Goal: Book appointment/travel/reservation

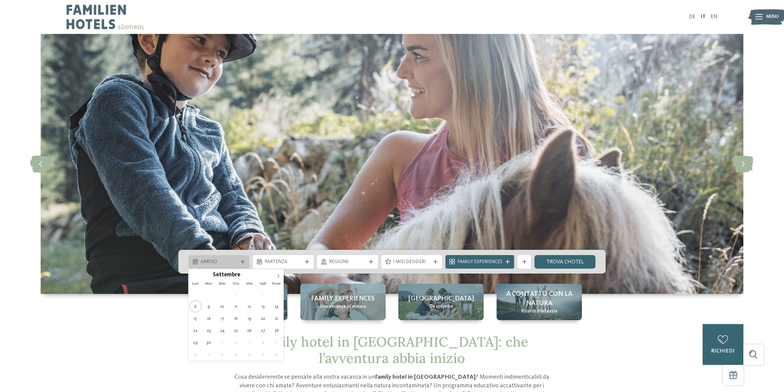
click at [244, 261] on icon at bounding box center [243, 261] width 4 height 4
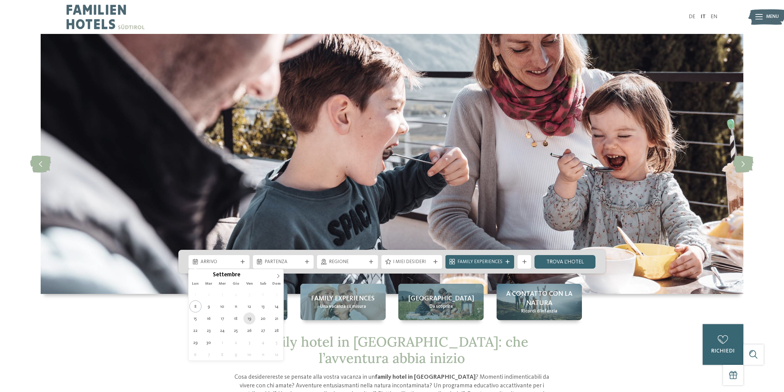
type div "19.09.2025"
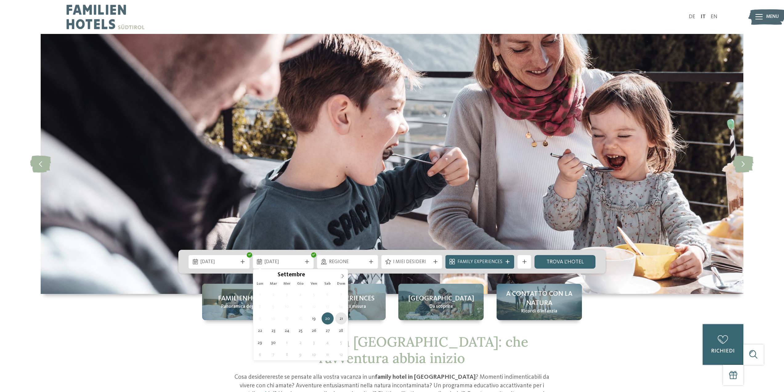
type div "21.09.2025"
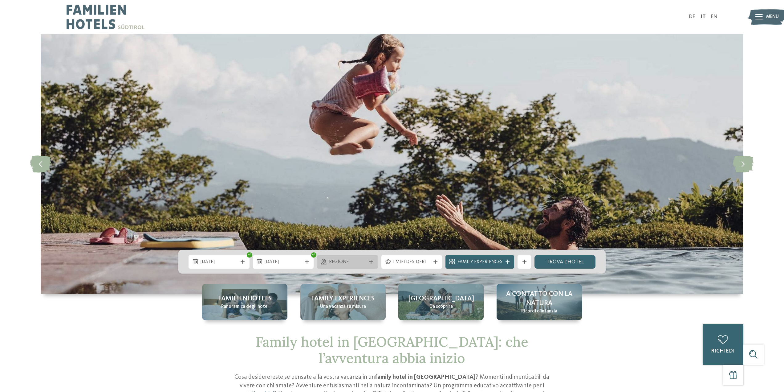
click at [364, 261] on span "Regione" at bounding box center [347, 261] width 37 height 7
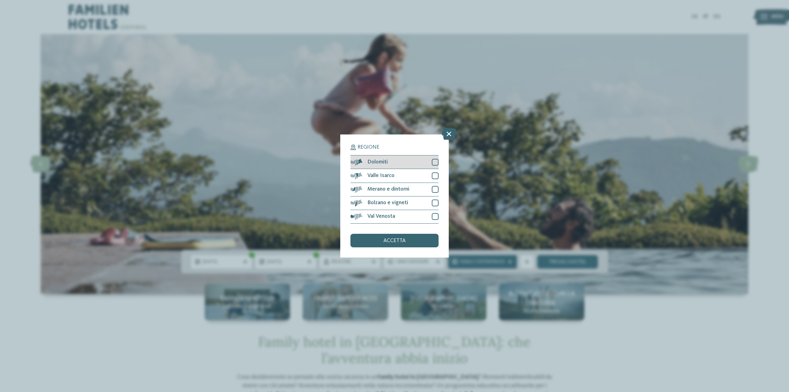
click at [433, 160] on div at bounding box center [435, 162] width 7 height 7
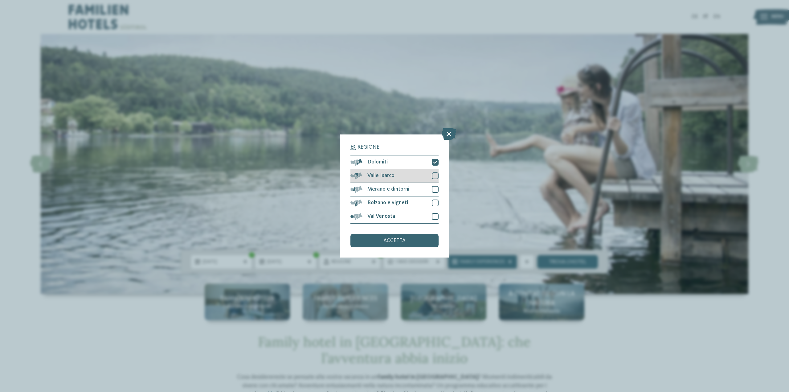
click at [435, 178] on div at bounding box center [435, 175] width 7 height 7
click at [437, 182] on div "Dolomiti Valle Isarco" at bounding box center [394, 189] width 88 height 68
click at [434, 193] on div "Merano e dintorni" at bounding box center [394, 190] width 88 height 14
drag, startPoint x: 434, startPoint y: 199, endPoint x: 434, endPoint y: 226, distance: 26.8
click at [434, 200] on div at bounding box center [435, 202] width 7 height 7
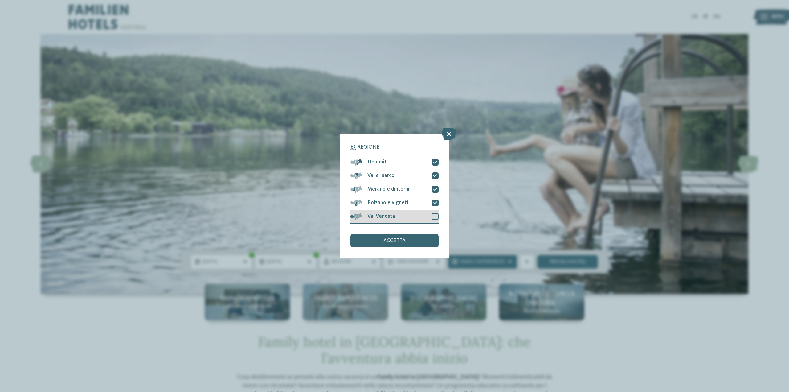
click at [434, 217] on div at bounding box center [435, 216] width 7 height 7
click at [404, 235] on div "accetta" at bounding box center [394, 240] width 88 height 14
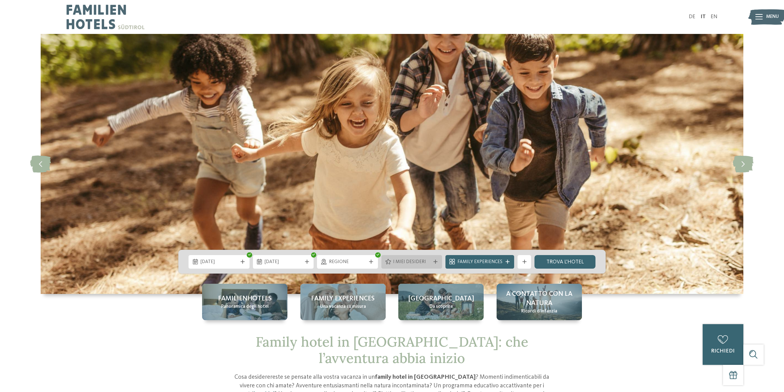
click at [434, 260] on div at bounding box center [435, 261] width 7 height 4
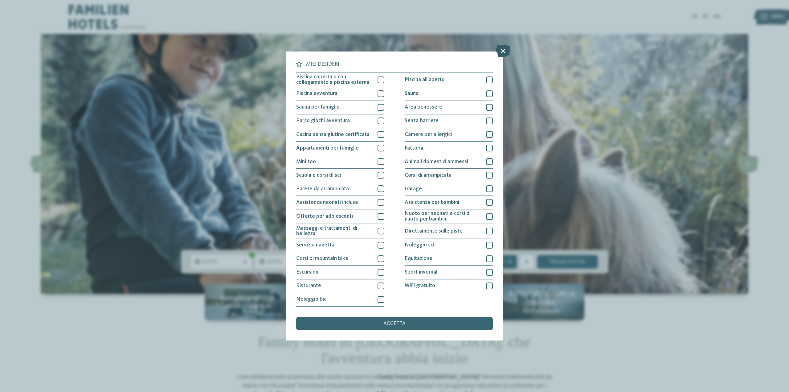
click at [503, 51] on icon at bounding box center [503, 51] width 14 height 12
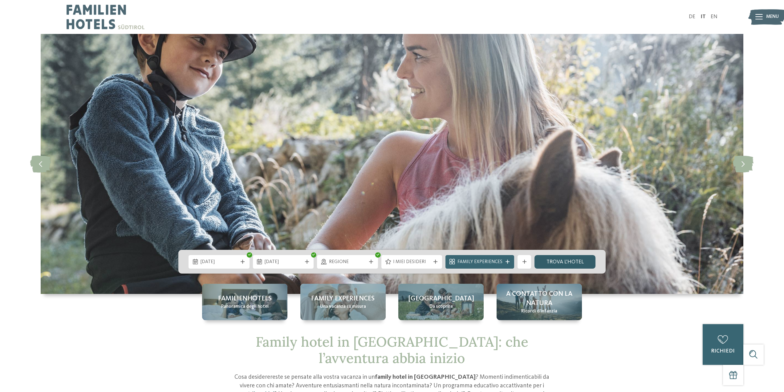
click at [571, 262] on link "trova l’hotel" at bounding box center [564, 262] width 61 height 14
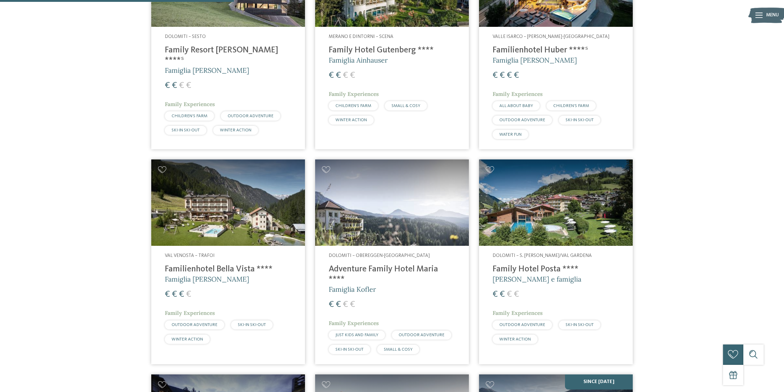
scroll to position [564, 0]
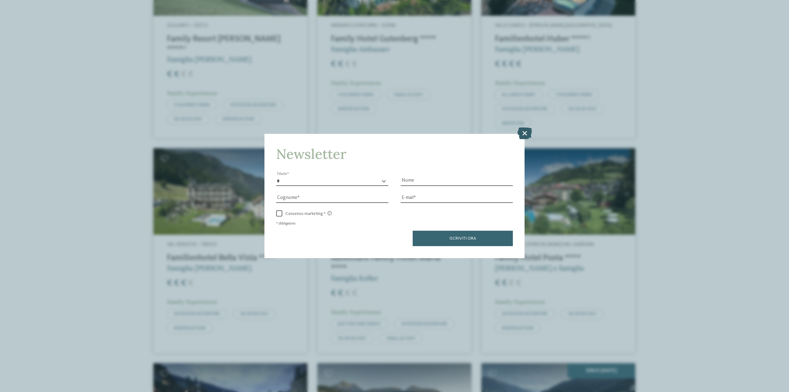
click at [525, 131] on icon at bounding box center [524, 133] width 14 height 12
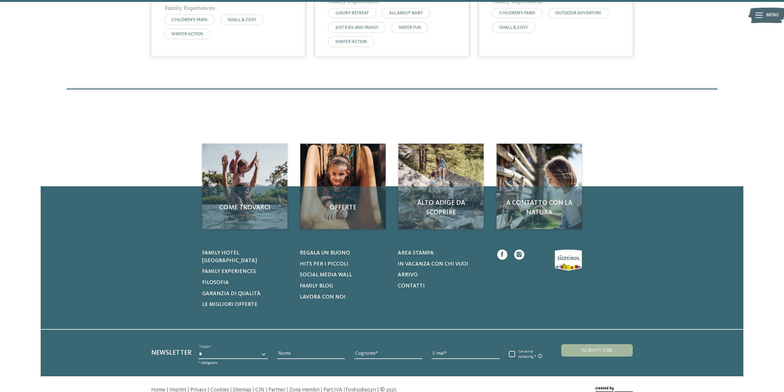
scroll to position [1795, 0]
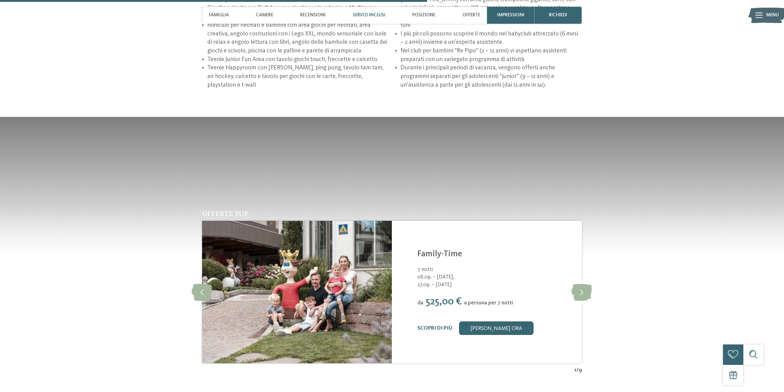
scroll to position [1201, 0]
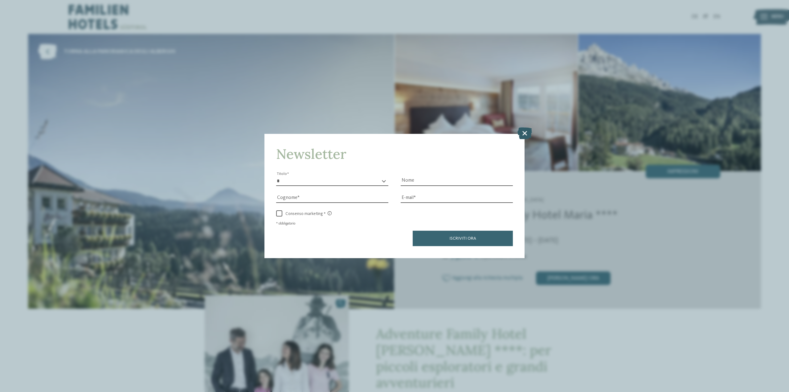
click at [526, 131] on icon at bounding box center [524, 133] width 14 height 12
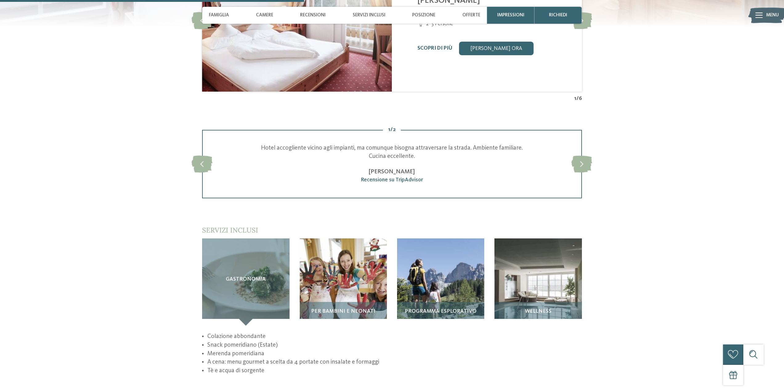
scroll to position [739, 0]
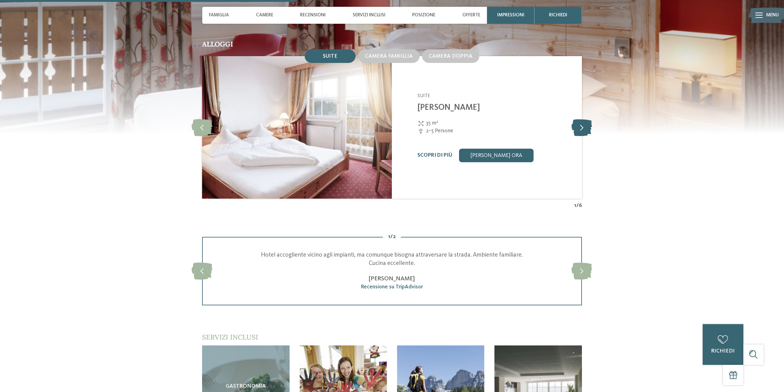
click at [582, 119] on icon at bounding box center [581, 127] width 21 height 17
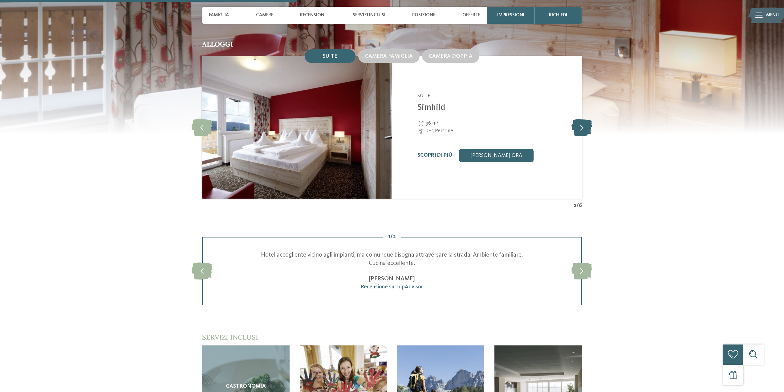
click at [582, 119] on icon at bounding box center [581, 127] width 21 height 17
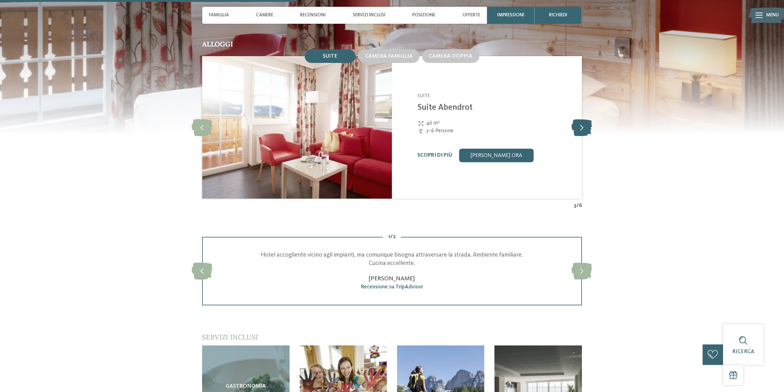
click at [582, 119] on icon at bounding box center [581, 127] width 21 height 17
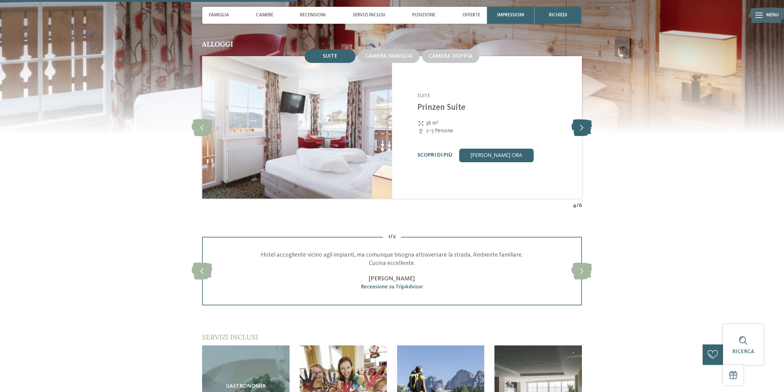
click at [582, 119] on icon at bounding box center [581, 127] width 21 height 17
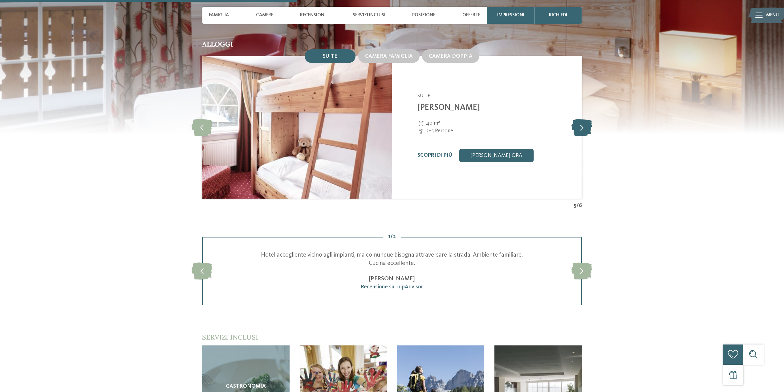
click at [582, 119] on icon at bounding box center [581, 127] width 21 height 17
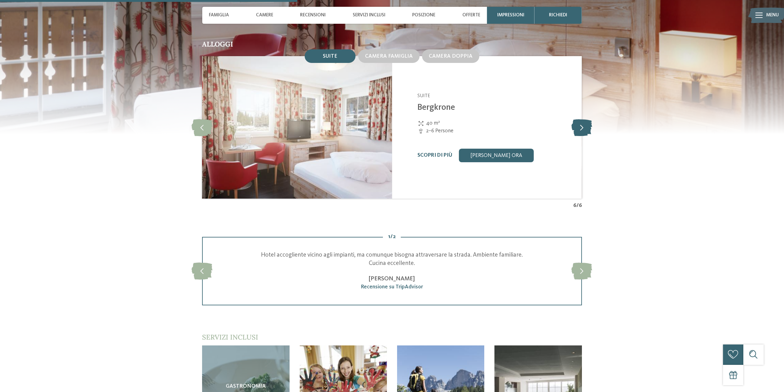
click at [582, 119] on icon at bounding box center [581, 127] width 21 height 17
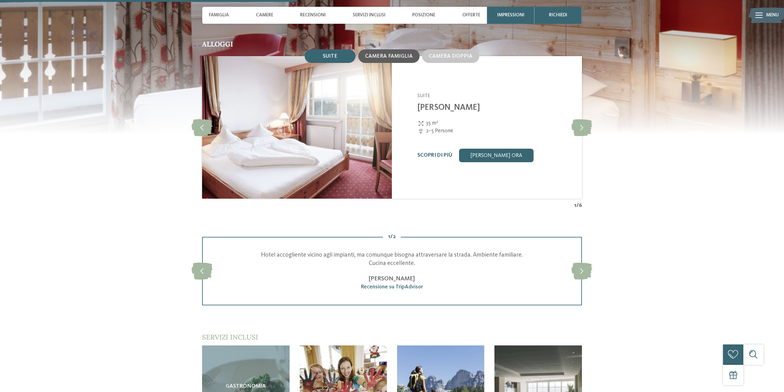
click at [395, 54] on span "Camera famiglia" at bounding box center [389, 56] width 48 height 5
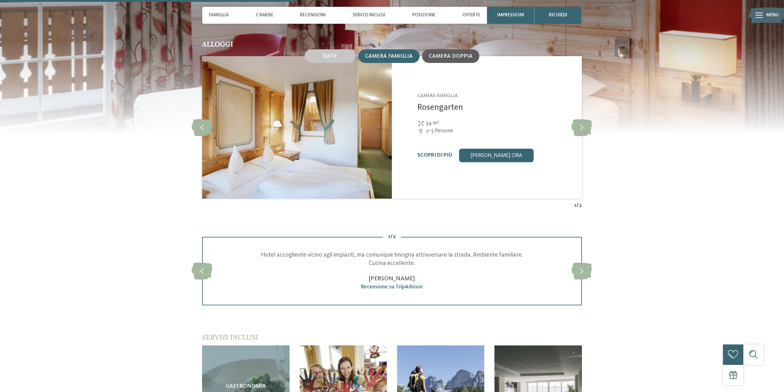
click at [454, 54] on span "Camera doppia" at bounding box center [451, 56] width 44 height 5
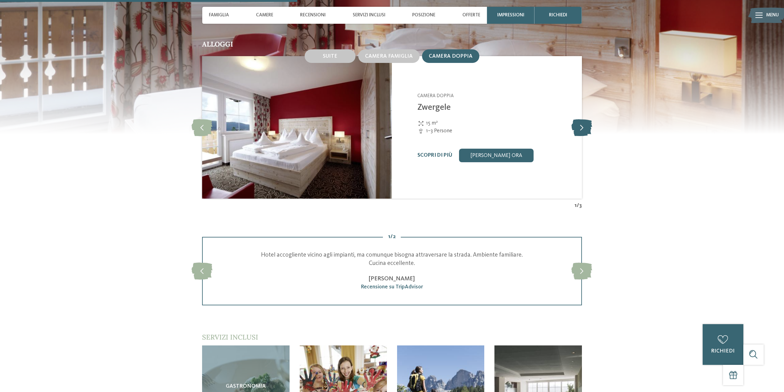
click at [584, 119] on icon at bounding box center [581, 127] width 21 height 17
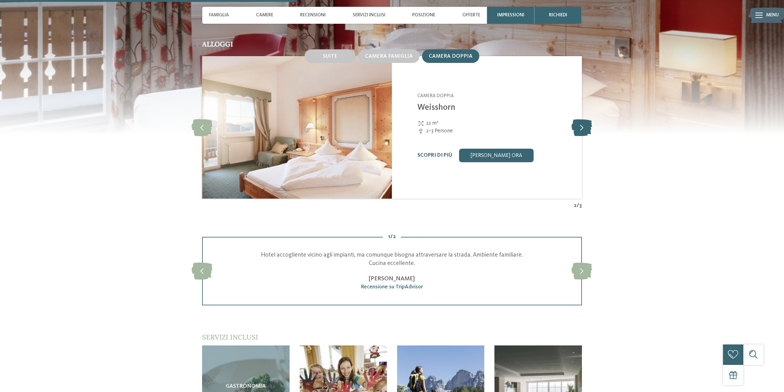
click at [578, 119] on icon at bounding box center [581, 127] width 21 height 17
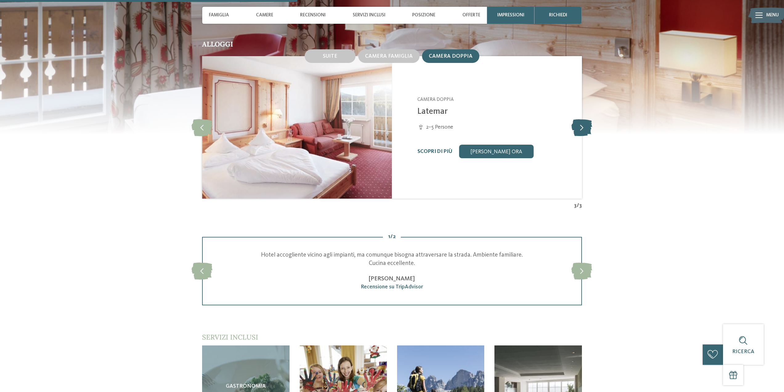
click at [578, 119] on icon at bounding box center [581, 127] width 21 height 17
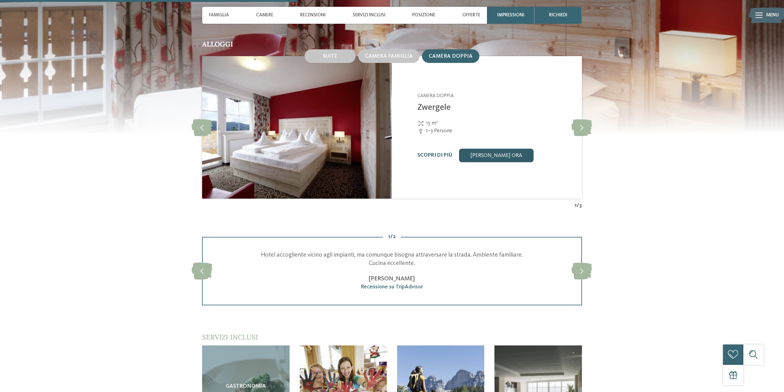
click at [490, 148] on link "[PERSON_NAME] ora" at bounding box center [496, 155] width 75 height 14
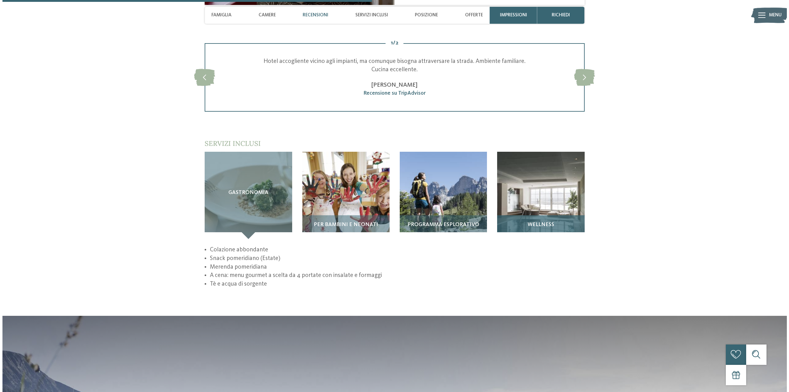
scroll to position [821, 0]
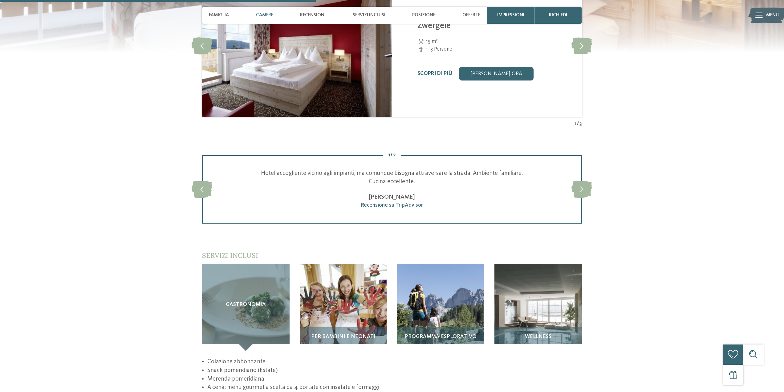
click at [771, 16] on span "Menu" at bounding box center [772, 15] width 13 height 7
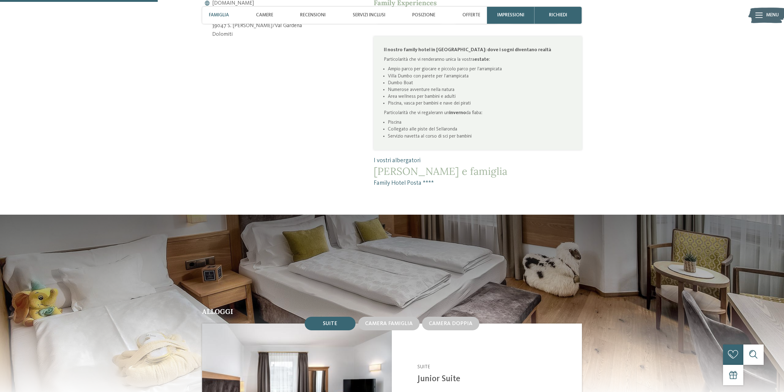
scroll to position [554, 0]
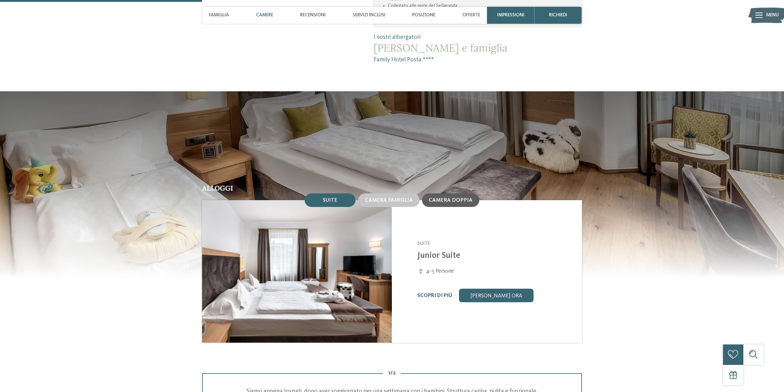
click at [455, 195] on div "Camera doppia" at bounding box center [450, 200] width 57 height 14
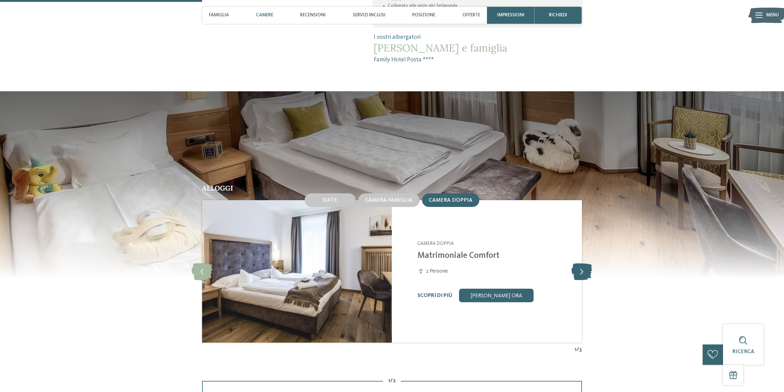
click at [583, 262] on icon at bounding box center [581, 270] width 21 height 17
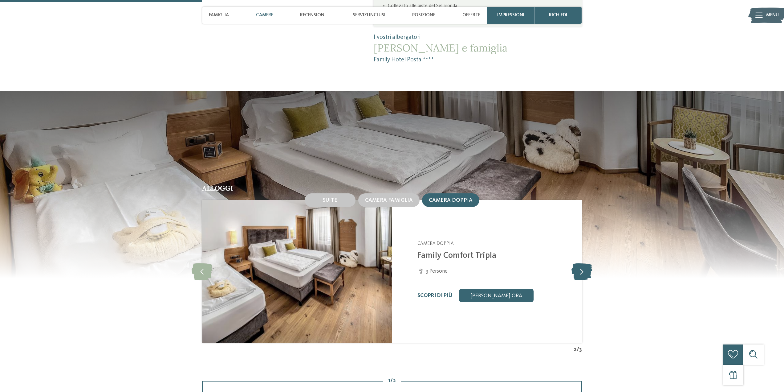
click at [583, 262] on icon at bounding box center [581, 270] width 21 height 17
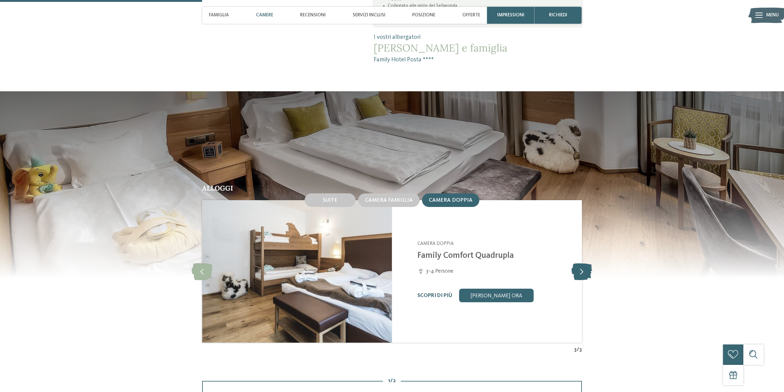
click at [583, 262] on icon at bounding box center [581, 270] width 21 height 17
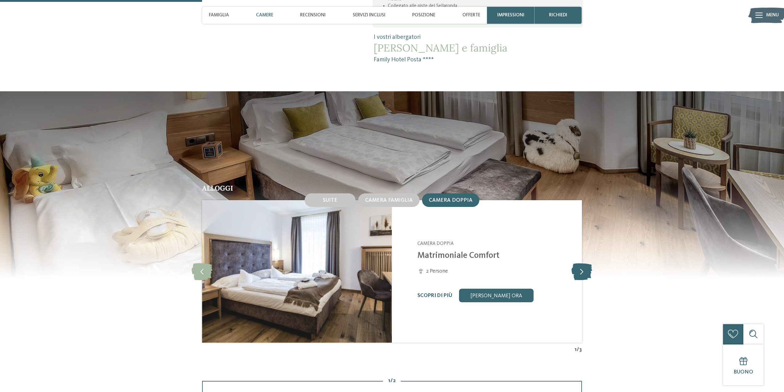
click at [583, 262] on icon at bounding box center [581, 270] width 21 height 17
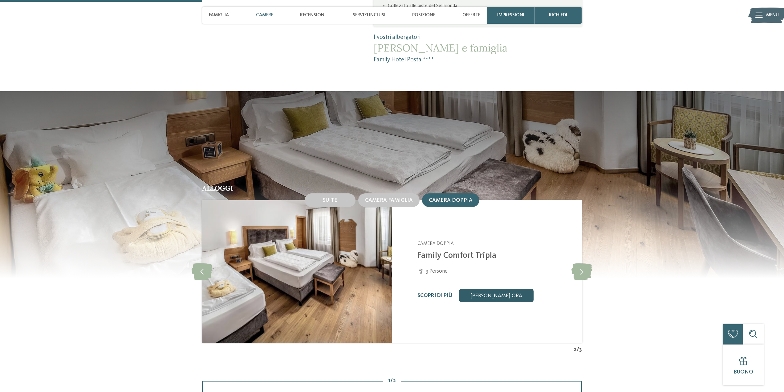
click at [489, 288] on link "[PERSON_NAME] ora" at bounding box center [496, 295] width 75 height 14
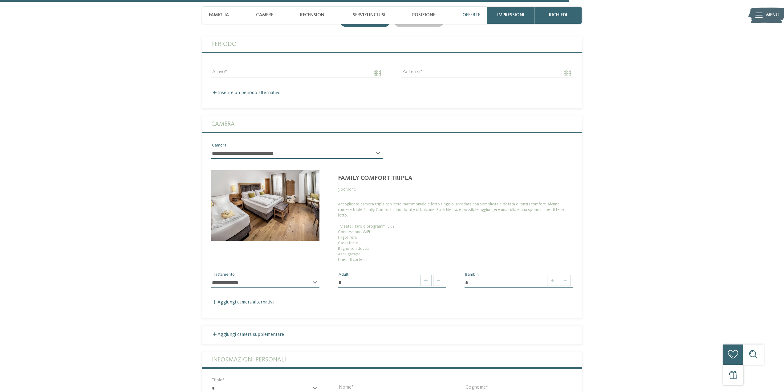
scroll to position [1740, 0]
